Goal: Use online tool/utility: Utilize a website feature to perform a specific function

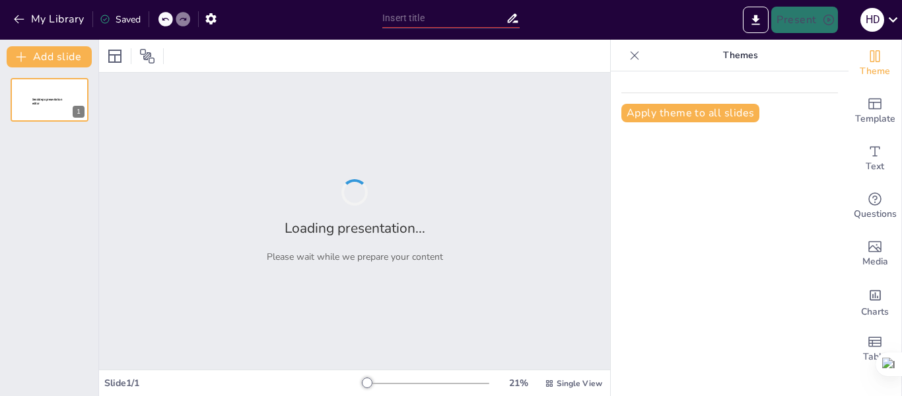
type input "Propuesta de Valor del Apartamento en el [GEOGRAPHIC_DATA][PERSON_NAME]: Anális…"
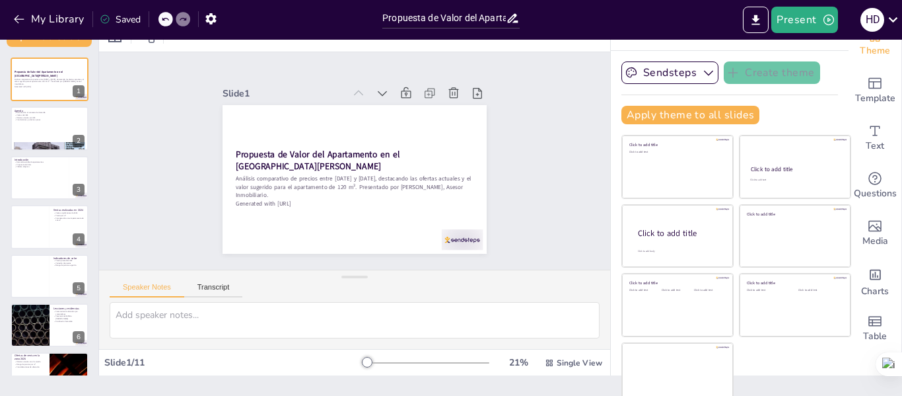
scroll to position [22, 0]
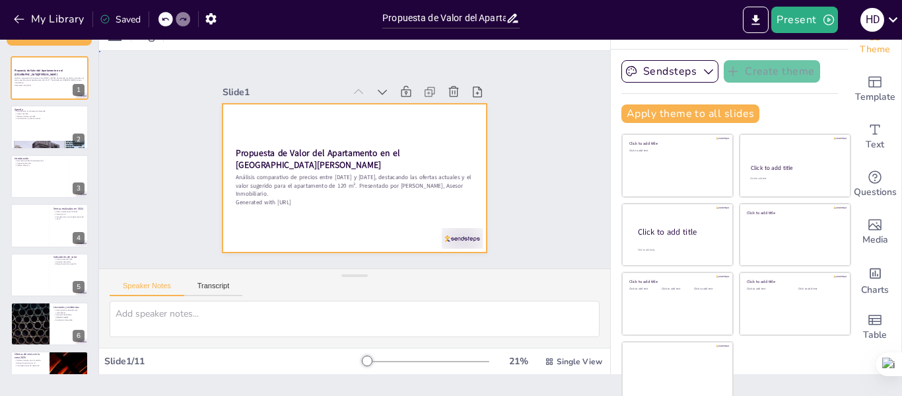
click at [366, 204] on div at bounding box center [343, 144] width 301 height 275
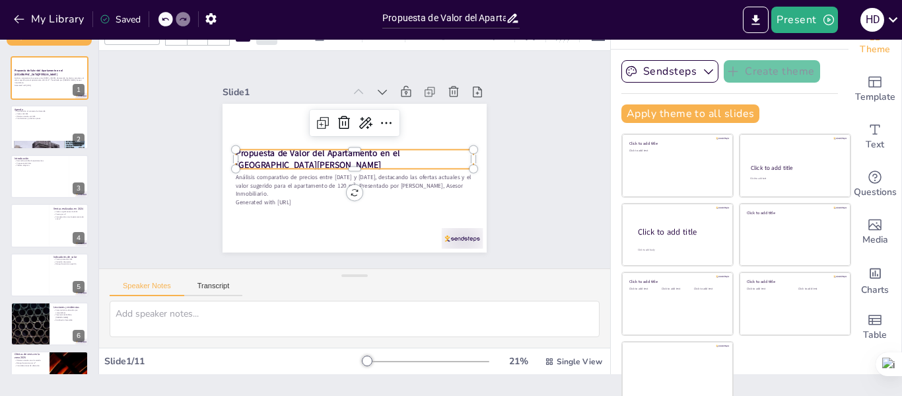
click at [413, 158] on p "Propuesta de Valor del Apartamento en el [GEOGRAPHIC_DATA][PERSON_NAME]" at bounding box center [355, 159] width 238 height 74
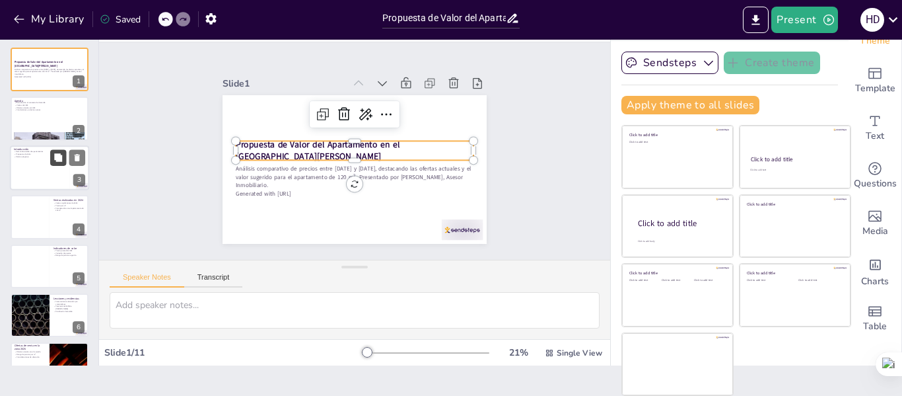
click at [66, 162] on button at bounding box center [58, 157] width 16 height 16
type textarea "La demanda estable en la zona es un indicativo positivo para cualquier inversor…"
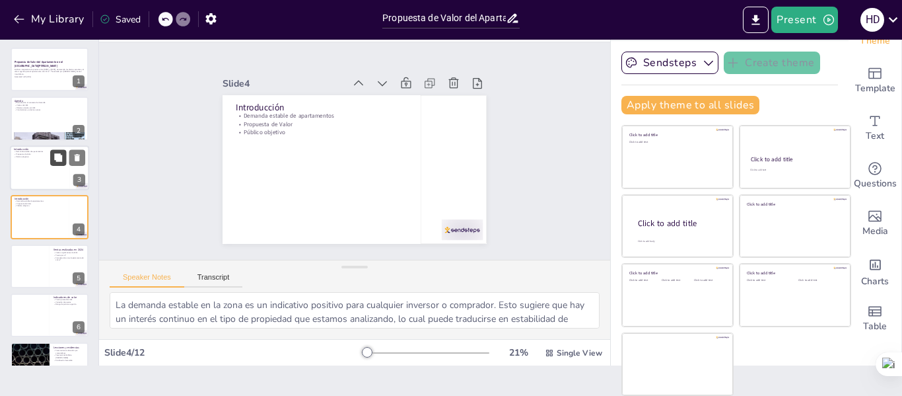
scroll to position [16, 0]
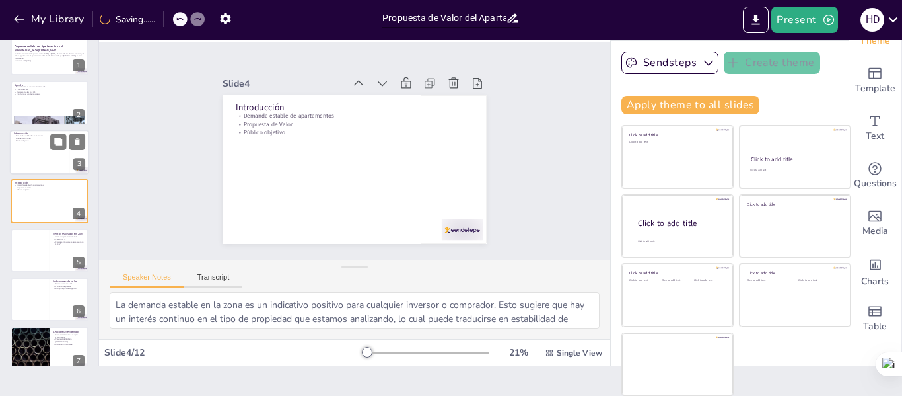
click at [40, 155] on div at bounding box center [49, 151] width 79 height 45
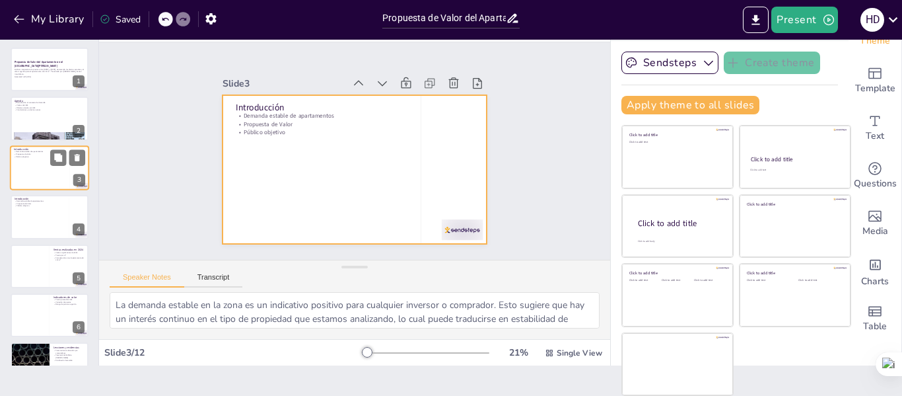
click at [47, 184] on div at bounding box center [49, 167] width 79 height 45
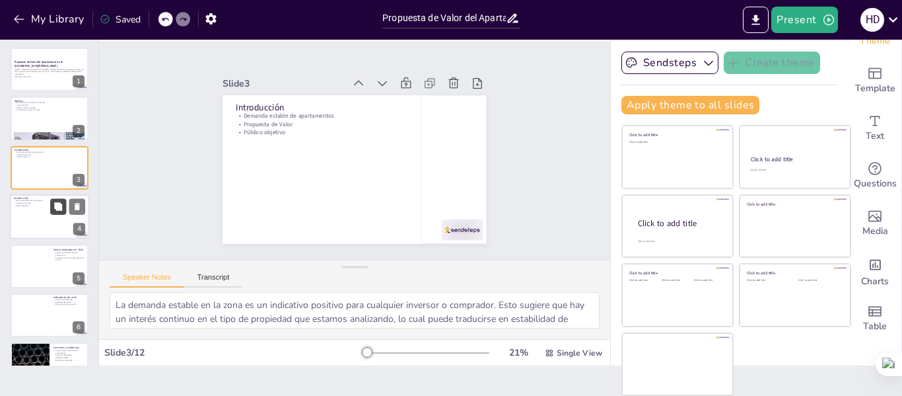
click at [51, 210] on button at bounding box center [58, 207] width 16 height 16
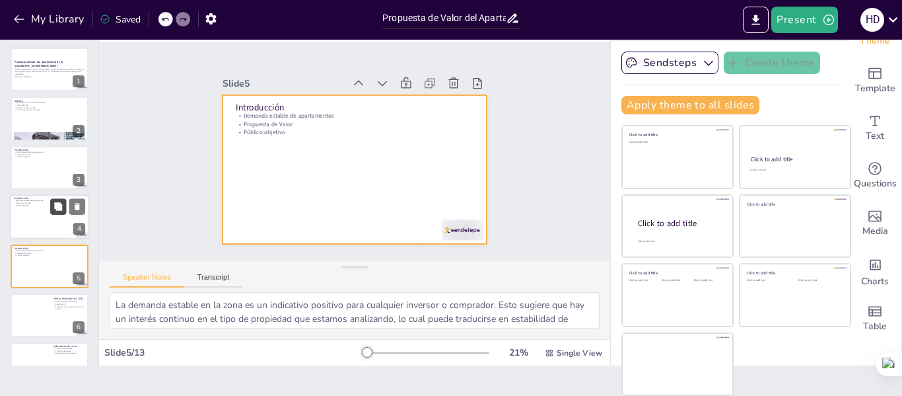
scroll to position [65, 0]
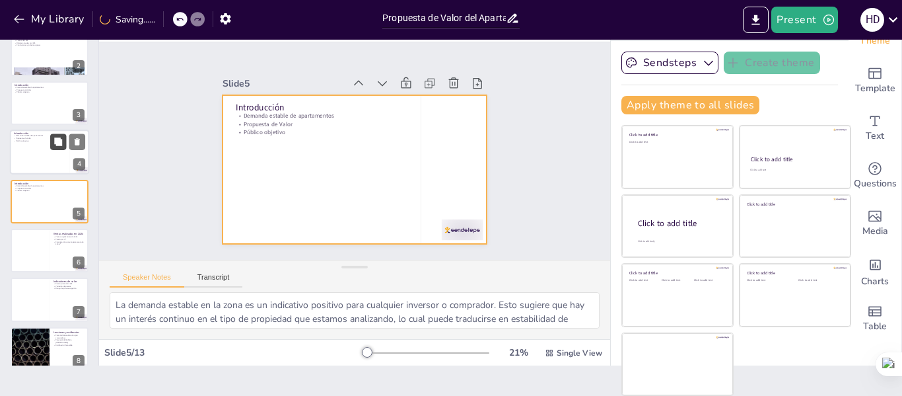
click at [51, 210] on div at bounding box center [50, 202] width 78 height 44
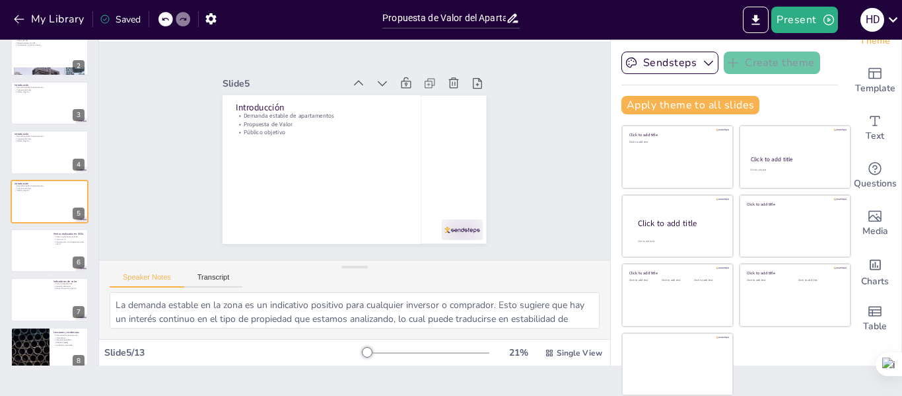
scroll to position [0, 0]
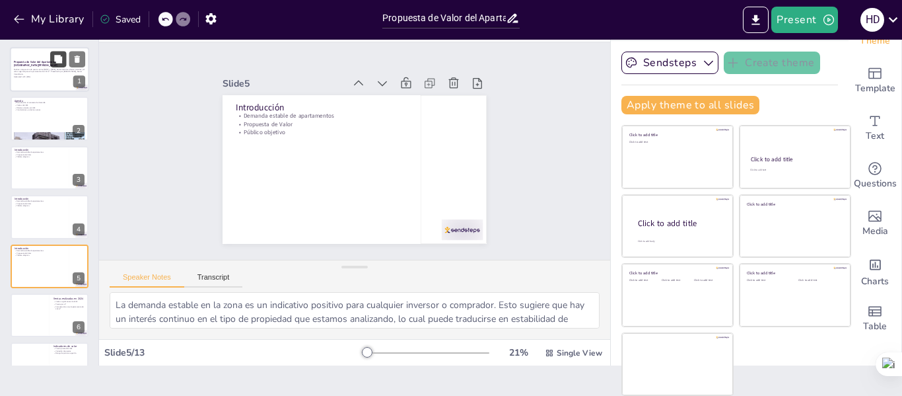
click at [56, 66] on button at bounding box center [58, 59] width 16 height 16
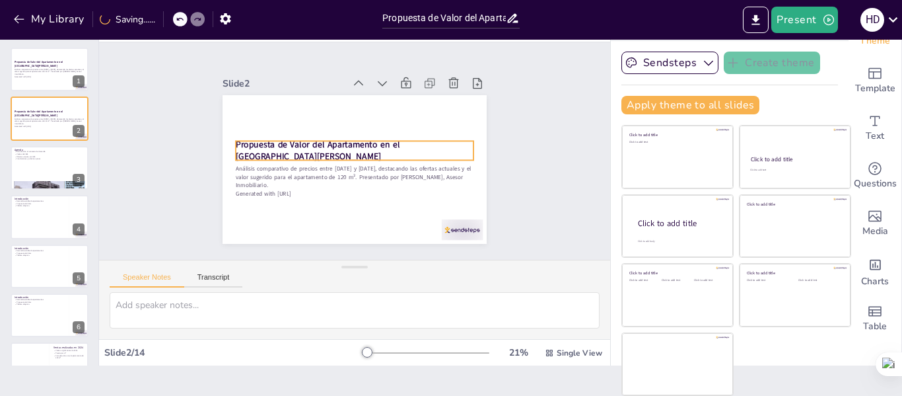
click at [298, 143] on strong "Propuesta de Valor del Apartamento en el [GEOGRAPHIC_DATA][PERSON_NAME]" at bounding box center [325, 124] width 147 height 106
click at [298, 143] on strong "Propuesta de Valor del Apartamento en el [GEOGRAPHIC_DATA][PERSON_NAME]" at bounding box center [340, 114] width 89 height 155
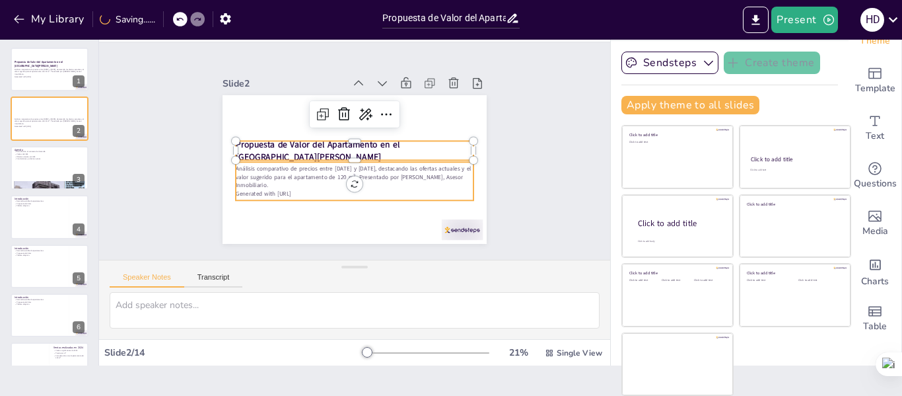
type input "32"
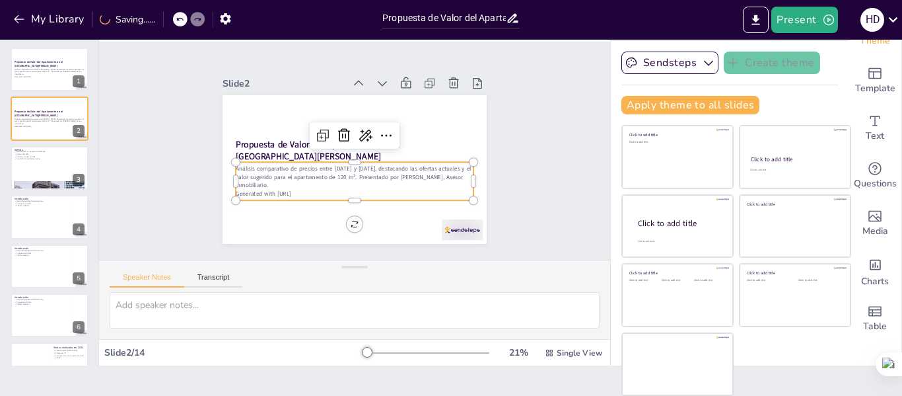
click at [306, 172] on p "Análisis comparativo de precios entre [DATE] y [DATE], destacando las ofertas a…" at bounding box center [343, 175] width 227 height 120
click at [28, 63] on strong "Propuesta de Valor del Apartamento en el [GEOGRAPHIC_DATA][PERSON_NAME]" at bounding box center [39, 63] width 50 height 7
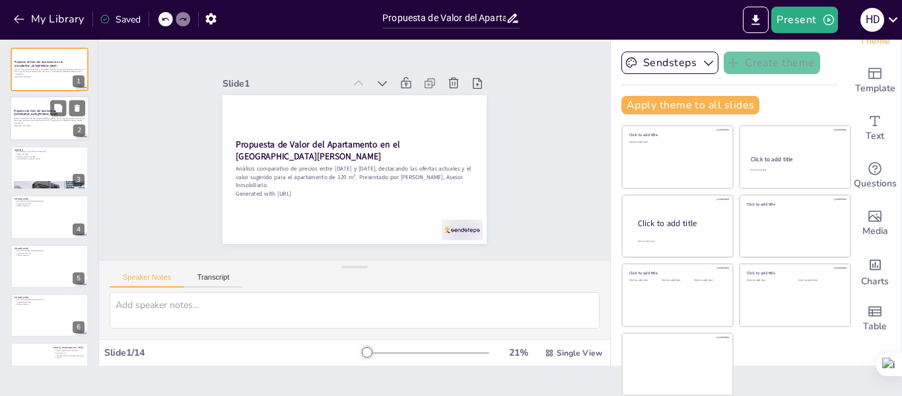
click at [20, 107] on div at bounding box center [49, 118] width 79 height 45
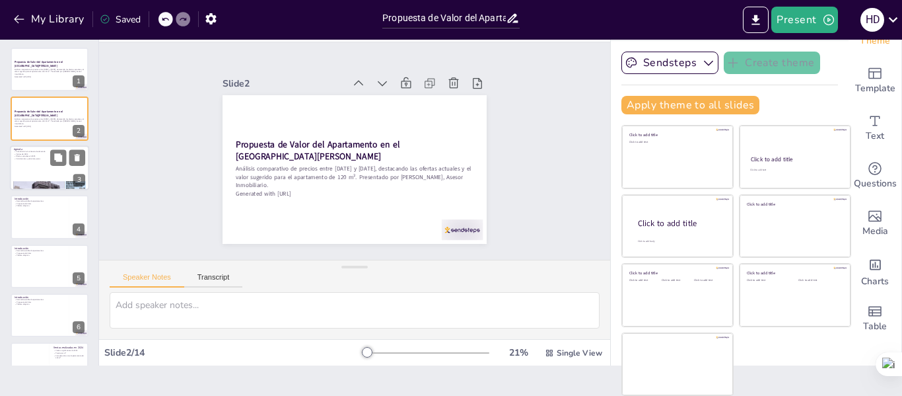
click at [35, 167] on div at bounding box center [49, 167] width 79 height 45
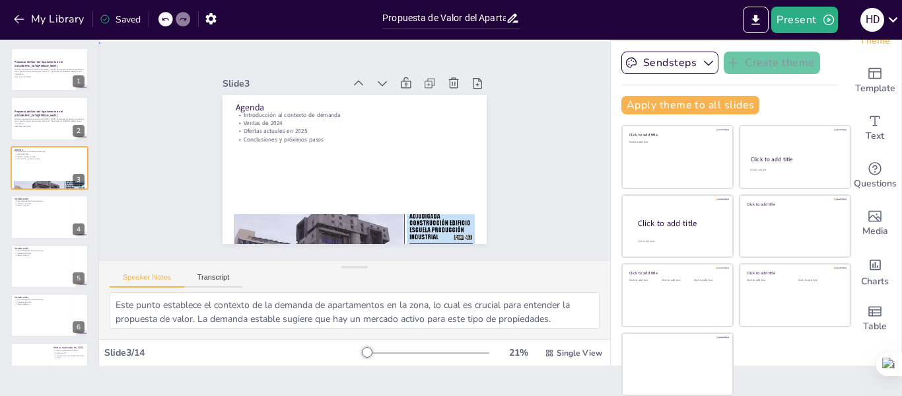
click at [543, 167] on div "Slide 1 Propuesta de Valor del Apartamento en el [GEOGRAPHIC_DATA][PERSON_NAME]…" at bounding box center [354, 151] width 525 height 504
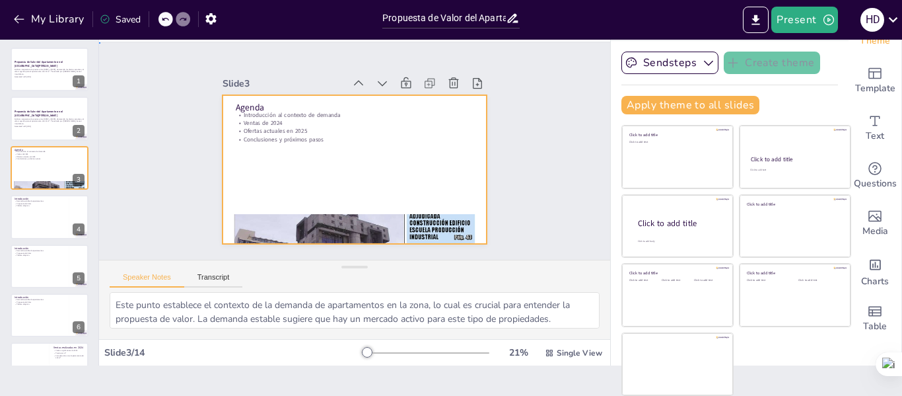
click at [443, 182] on div at bounding box center [339, 139] width 275 height 301
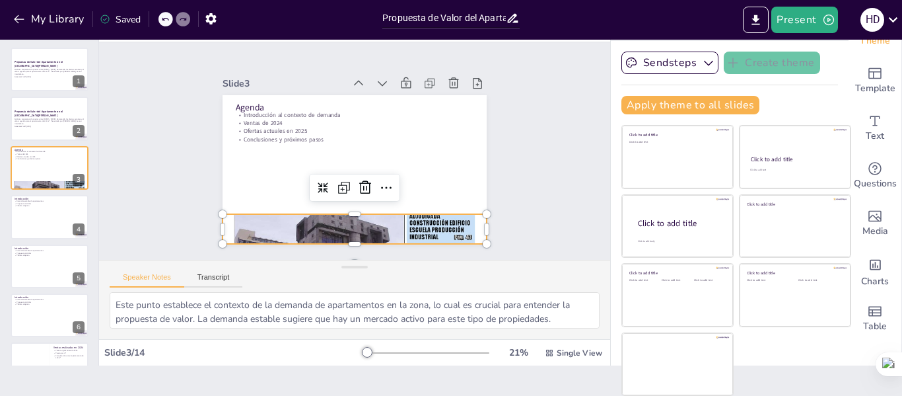
click at [443, 220] on div at bounding box center [337, 227] width 331 height 399
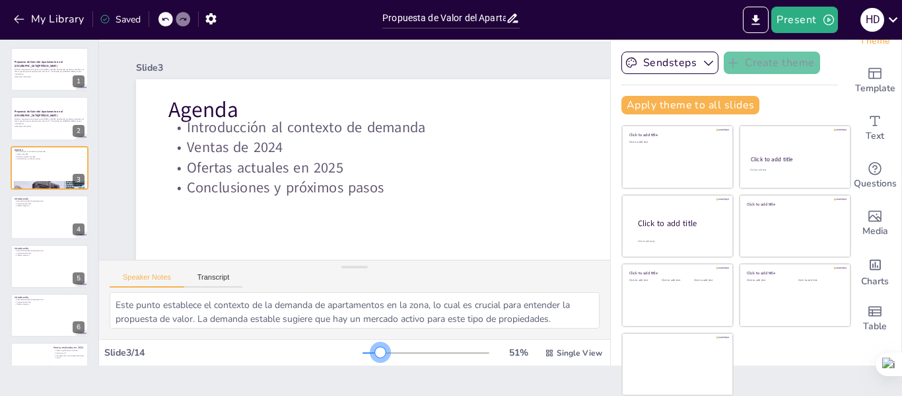
drag, startPoint x: 352, startPoint y: 351, endPoint x: 362, endPoint y: 351, distance: 9.9
click at [375, 351] on div at bounding box center [380, 352] width 11 height 11
click at [75, 109] on icon at bounding box center [77, 108] width 5 height 7
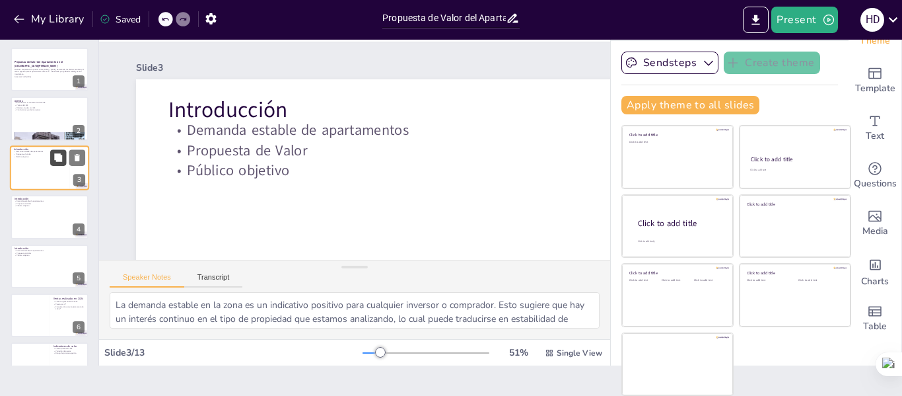
click at [65, 155] on button at bounding box center [58, 157] width 16 height 16
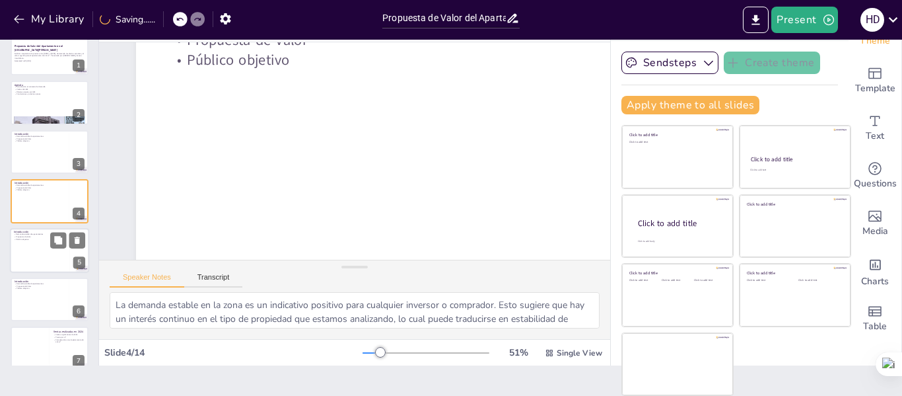
click at [46, 240] on div at bounding box center [49, 250] width 79 height 45
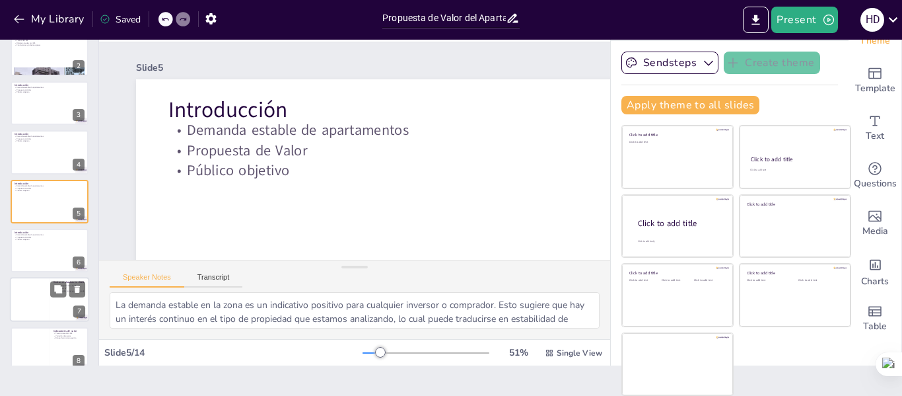
click at [55, 279] on div "Ventas realizadas en 2024" at bounding box center [69, 282] width 32 height 6
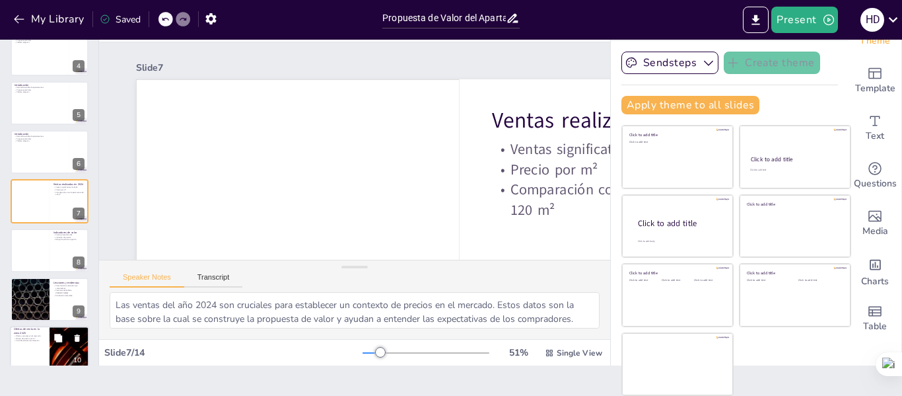
click at [65, 333] on button at bounding box center [58, 338] width 16 height 16
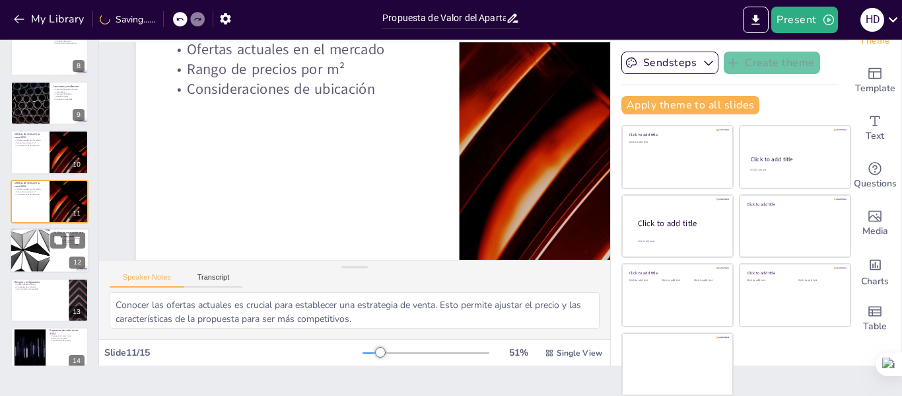
click at [34, 246] on div at bounding box center [29, 250] width 79 height 45
type textarea "Definir un precio pedido sugerido es fundamental para atraer compradores. Este …"
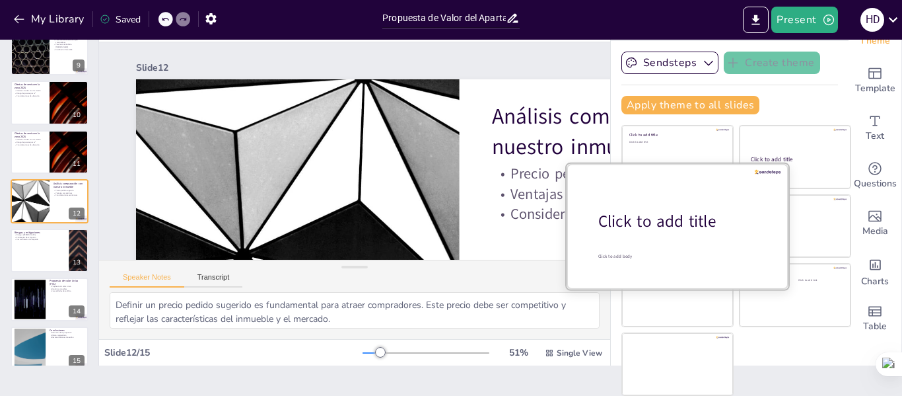
click at [691, 228] on div "Click to add title" at bounding box center [682, 221] width 168 height 22
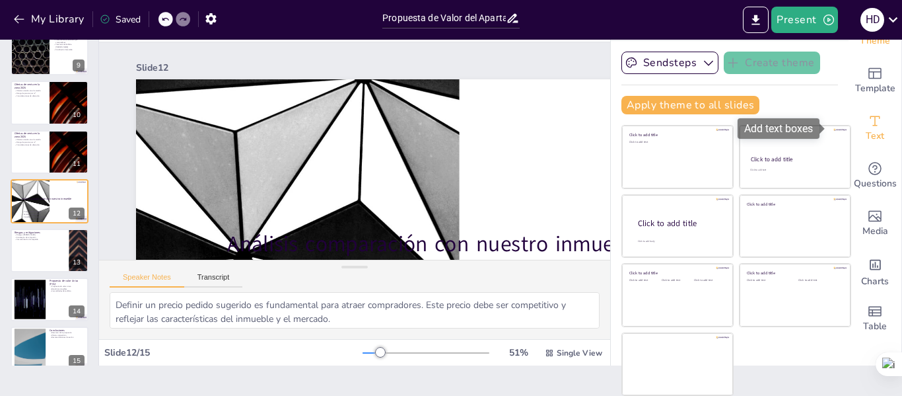
click at [849, 125] on div "Text" at bounding box center [875, 128] width 53 height 48
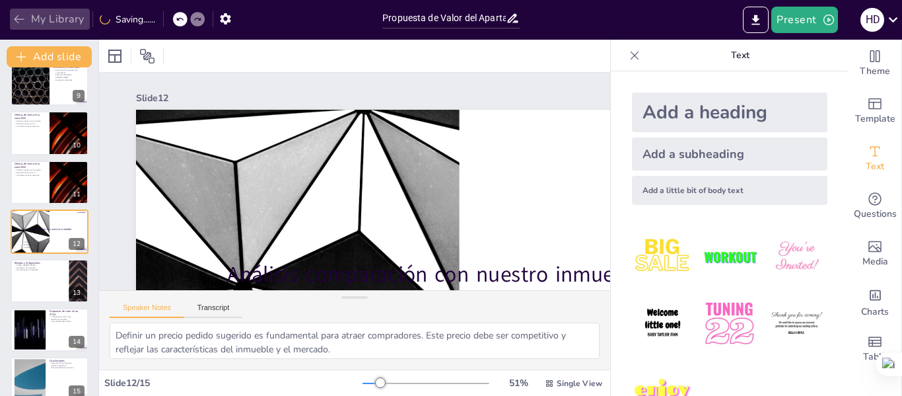
click at [13, 24] on icon "button" at bounding box center [19, 19] width 13 height 13
